Goal: Information Seeking & Learning: Learn about a topic

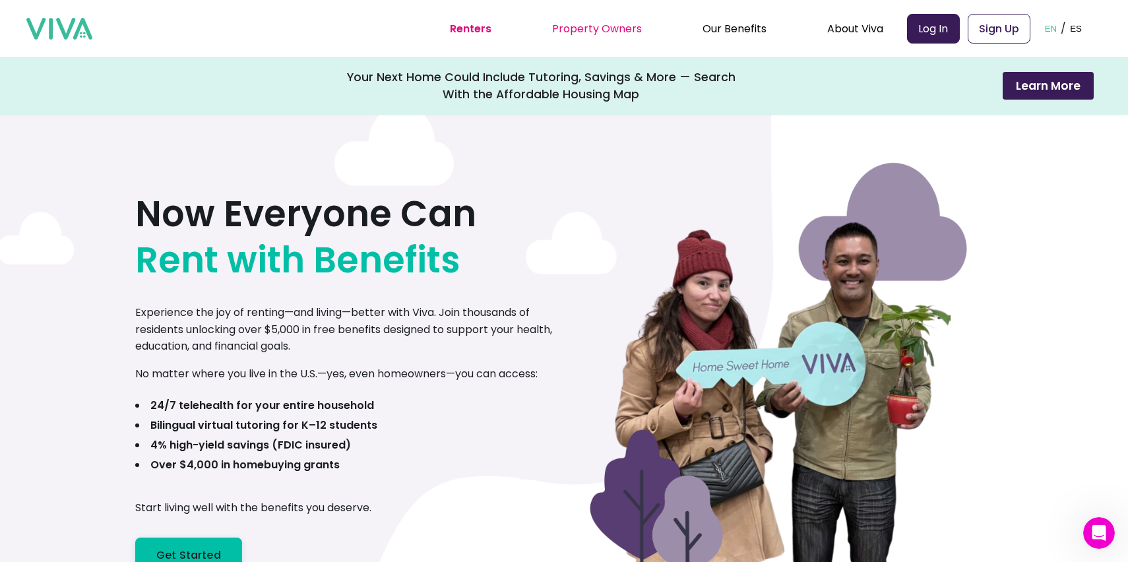
click at [578, 24] on link "Property Owners" at bounding box center [597, 28] width 90 height 15
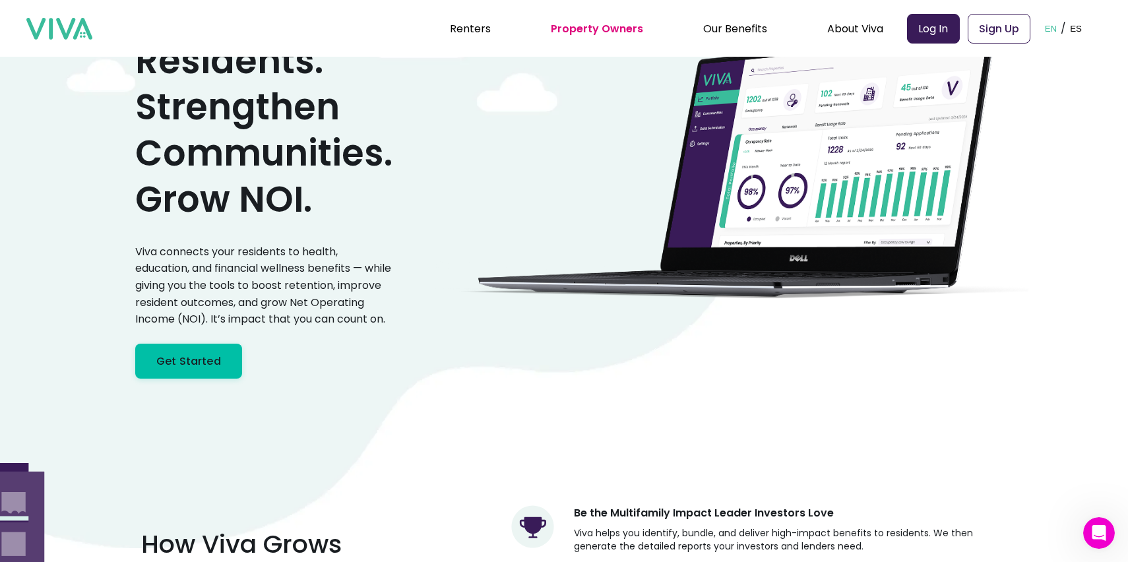
scroll to position [120, 0]
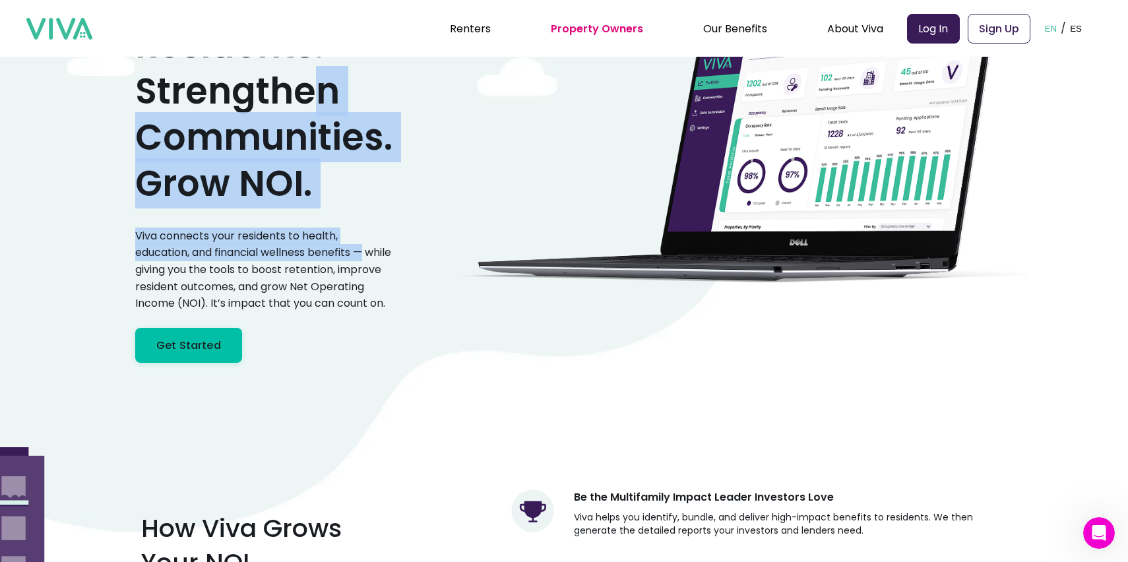
drag, startPoint x: 383, startPoint y: 260, endPoint x: 286, endPoint y: 29, distance: 251.0
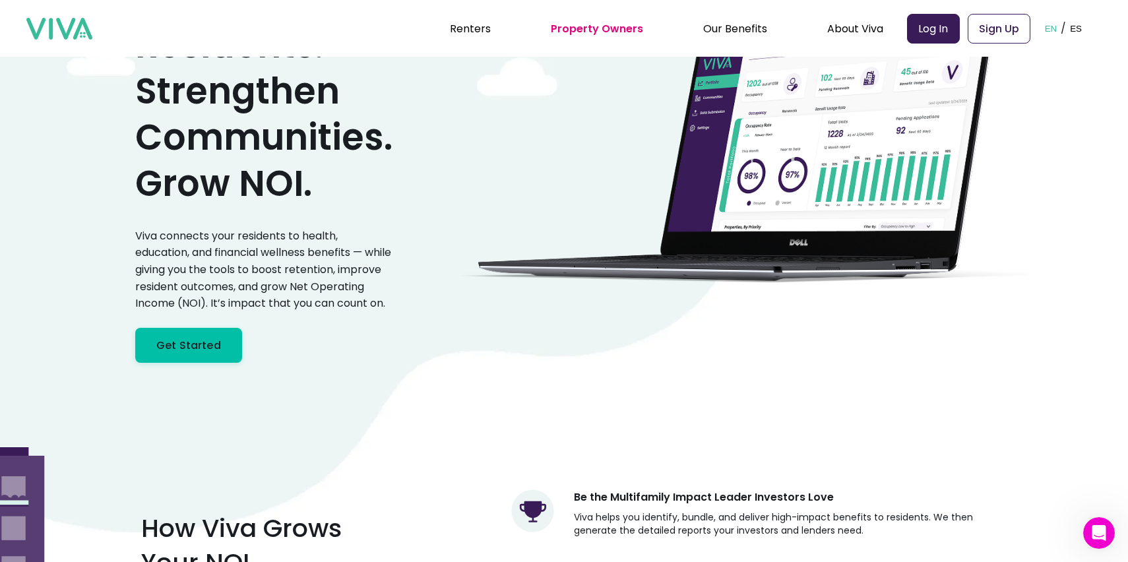
click at [388, 262] on p "Viva connects your residents to health, education, and financial wellness benef…" at bounding box center [263, 270] width 257 height 84
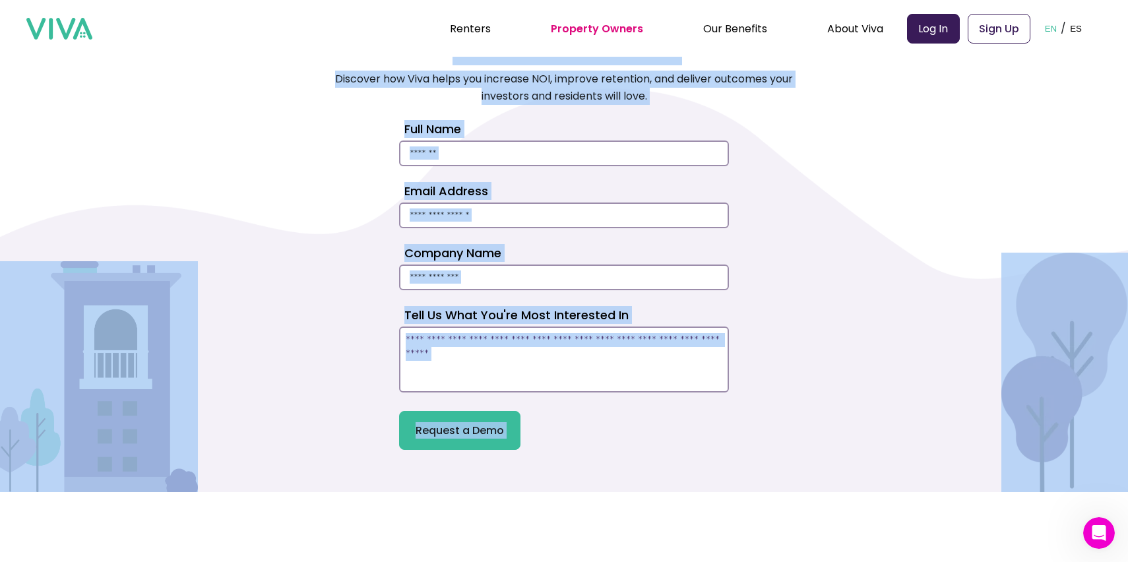
scroll to position [3547, 0]
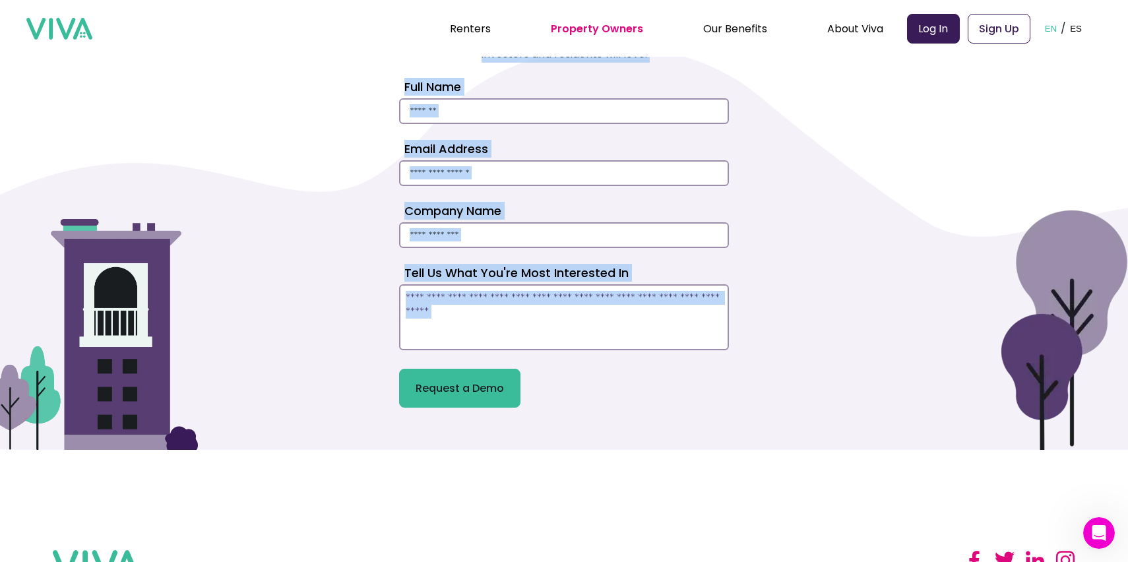
drag, startPoint x: 261, startPoint y: 114, endPoint x: 629, endPoint y: 397, distance: 464.2
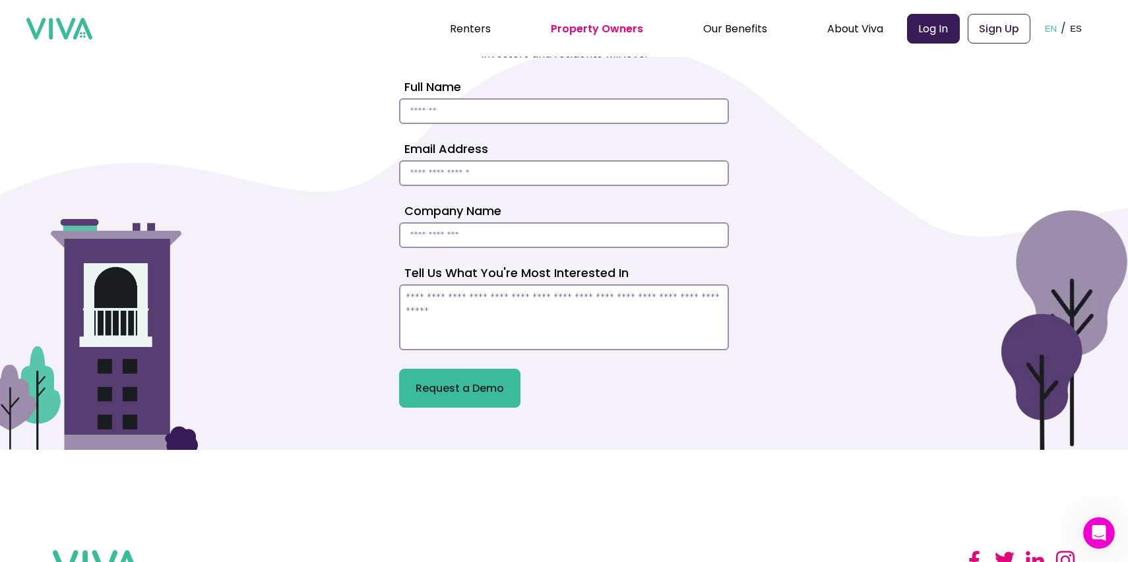
click at [700, 485] on section "Copyright © Viva Equity Fund 2025 All Rights Reserved. Renters Property Owners …" at bounding box center [564, 564] width 1128 height 228
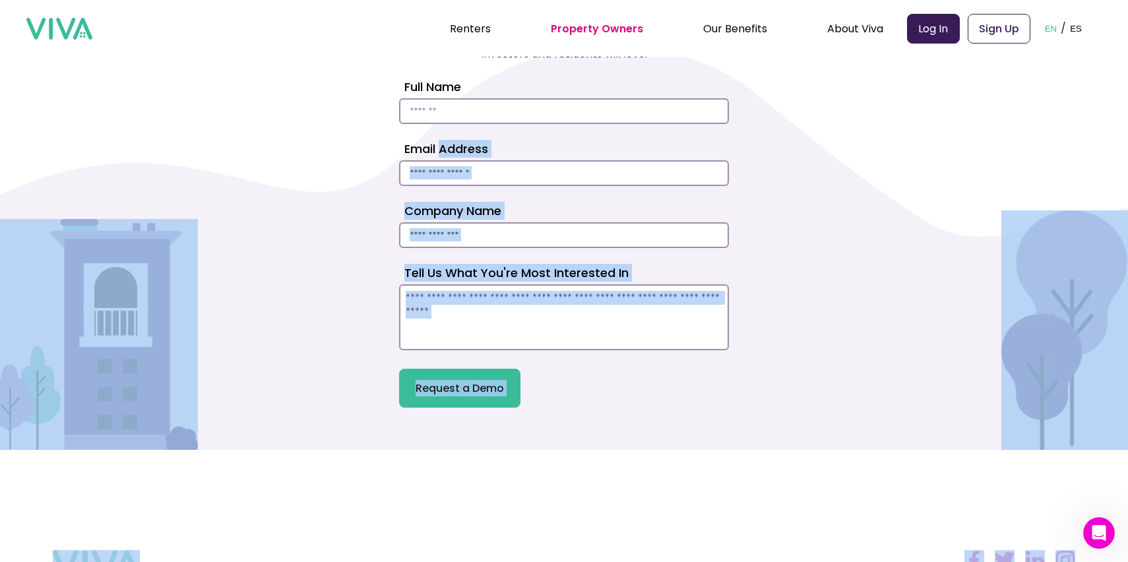
drag, startPoint x: 700, startPoint y: 485, endPoint x: 464, endPoint y: 148, distance: 411.8
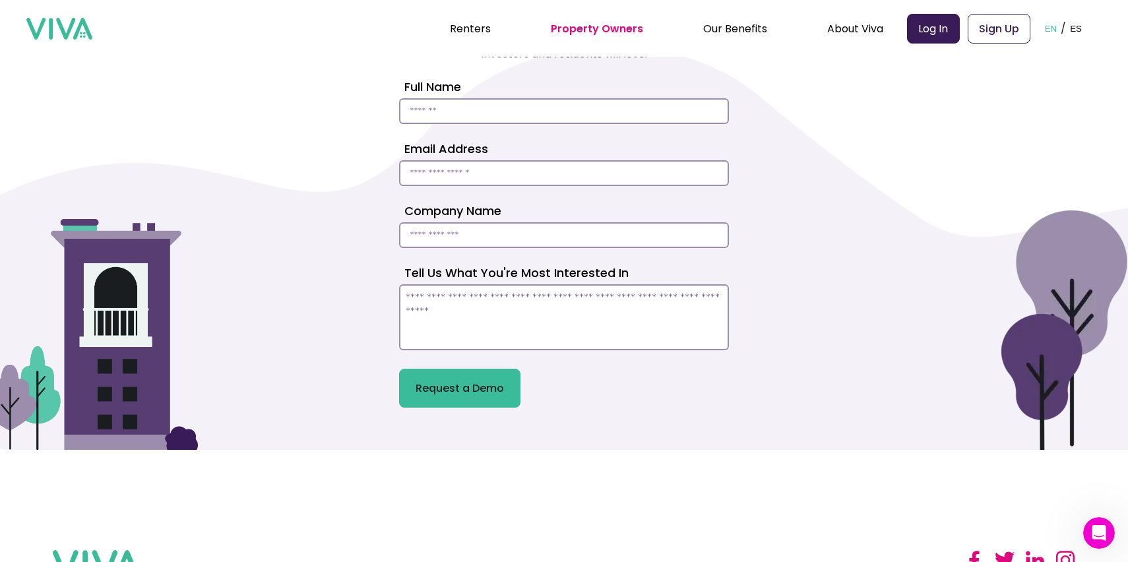
click at [310, 203] on div "See Viva in Action Discover how Viva helps you increase NOI, improve retention,…" at bounding box center [564, 188] width 1022 height 440
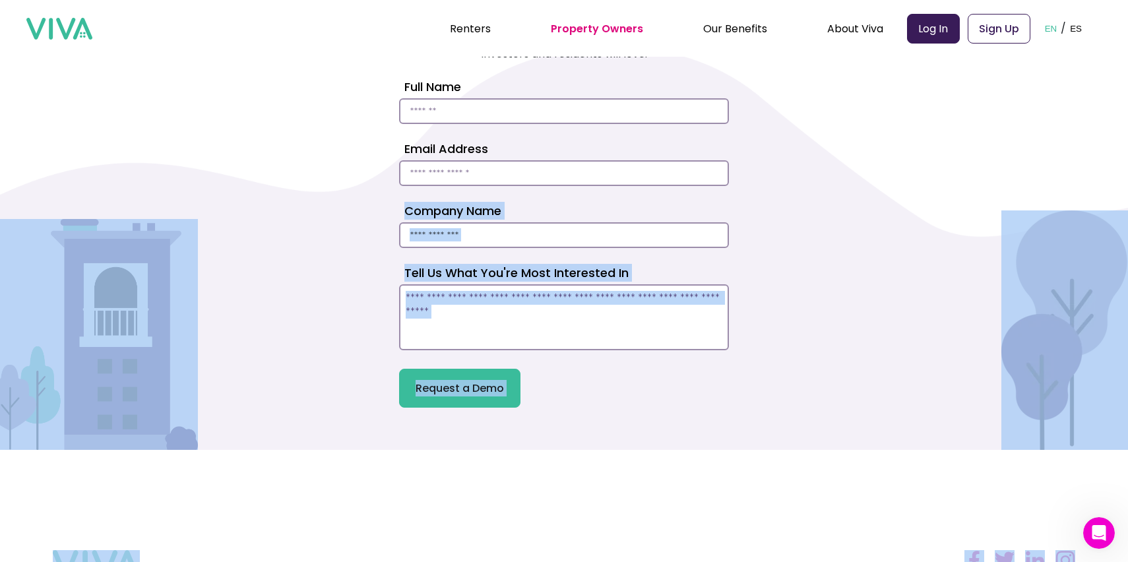
drag, startPoint x: 633, startPoint y: 498, endPoint x: 438, endPoint y: 255, distance: 311.5
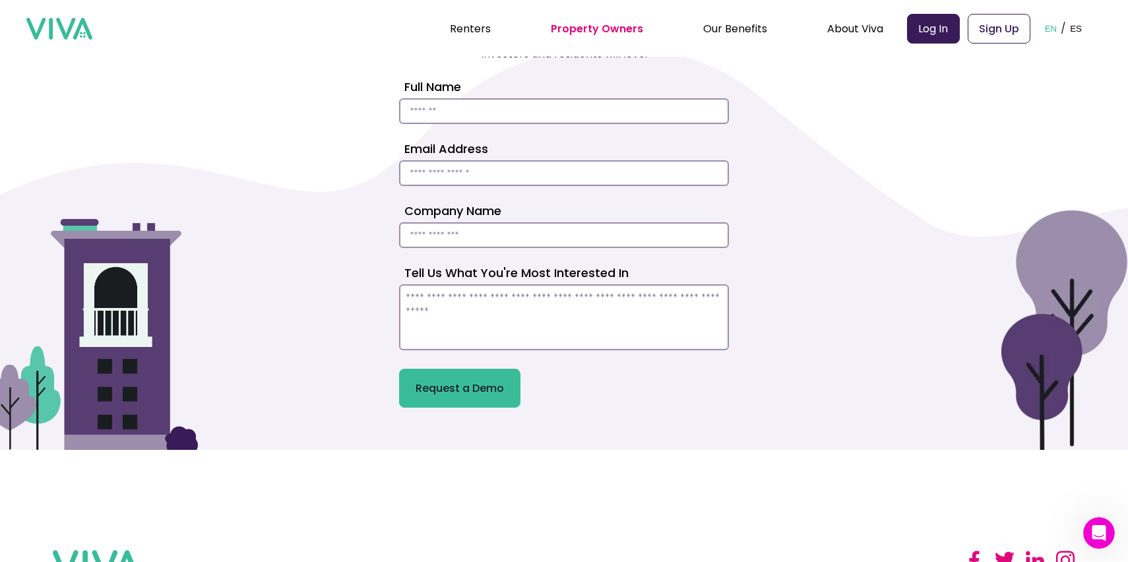
click at [357, 206] on div "See Viva in Action Discover how Viva helps you increase NOI, improve retention,…" at bounding box center [564, 188] width 1022 height 440
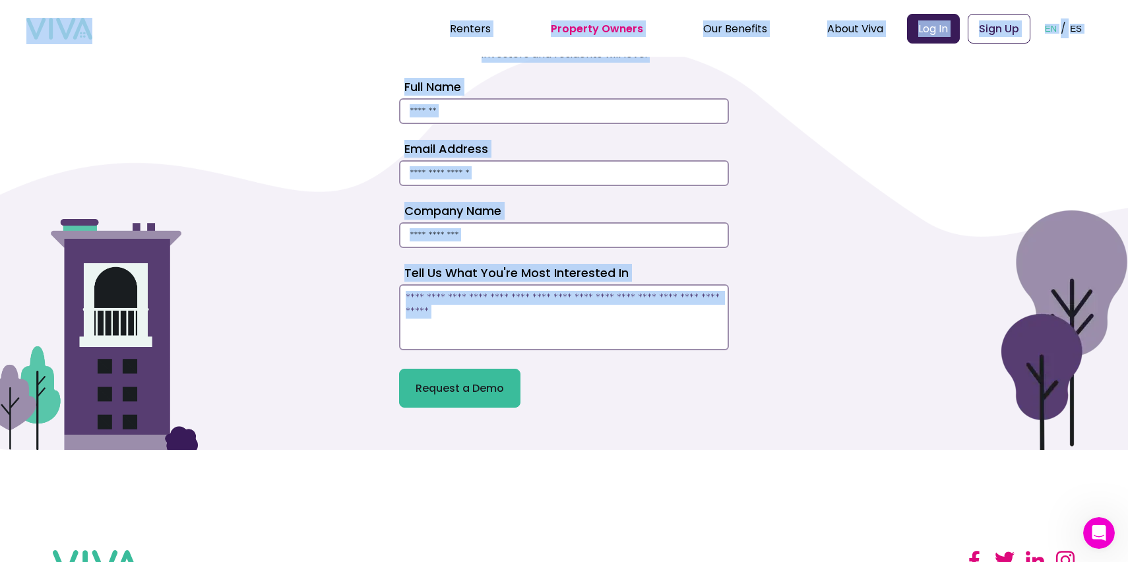
drag, startPoint x: 601, startPoint y: 435, endPoint x: 284, endPoint y: 44, distance: 503.5
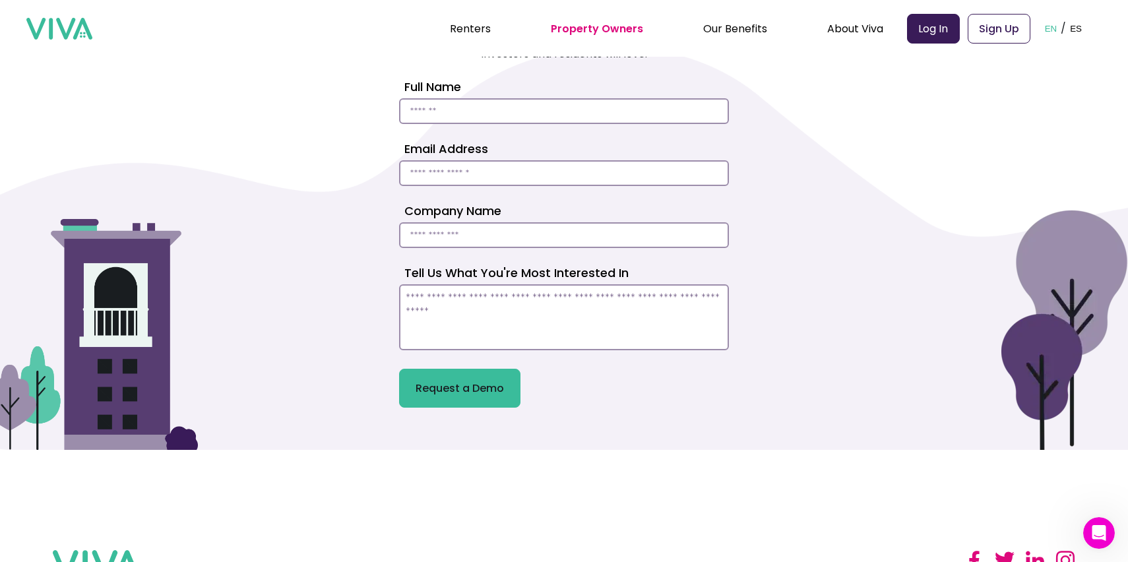
click at [309, 147] on div "See Viva in Action Discover how Viva helps you increase NOI, improve retention,…" at bounding box center [564, 188] width 1022 height 440
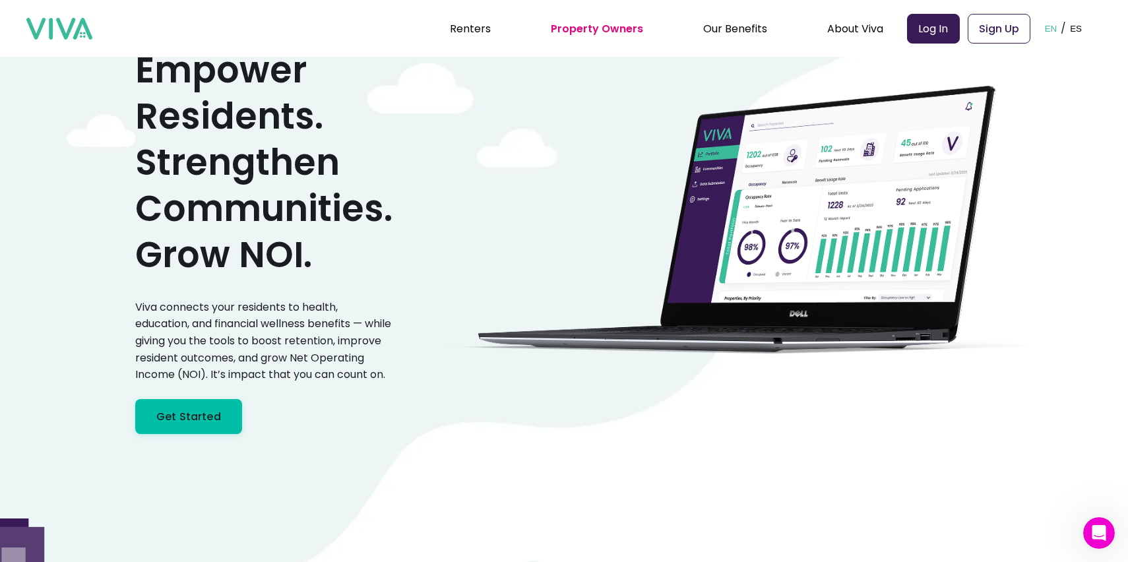
scroll to position [0, 0]
